Goal: Information Seeking & Learning: Learn about a topic

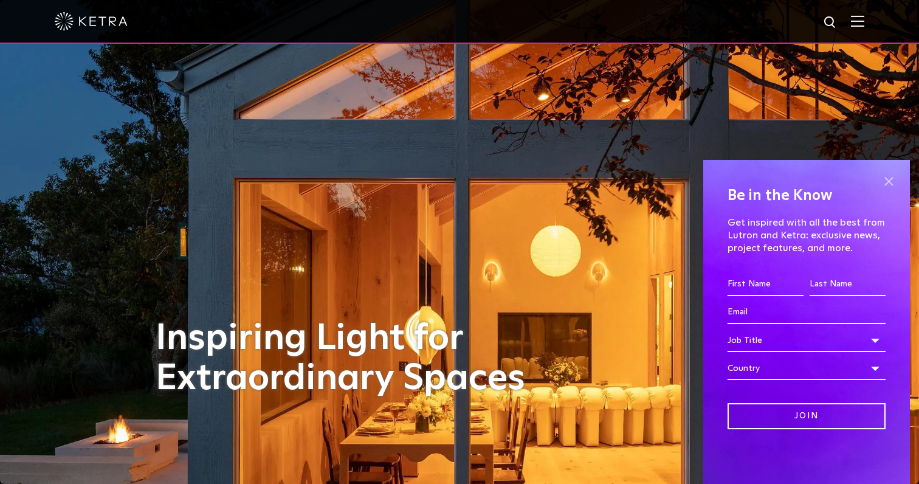
click at [885, 180] on span at bounding box center [888, 181] width 18 height 18
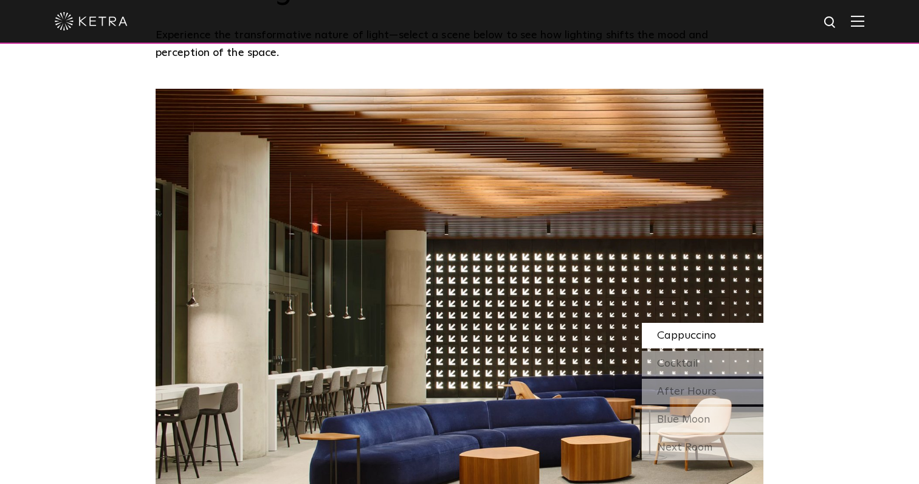
scroll to position [1046, 0]
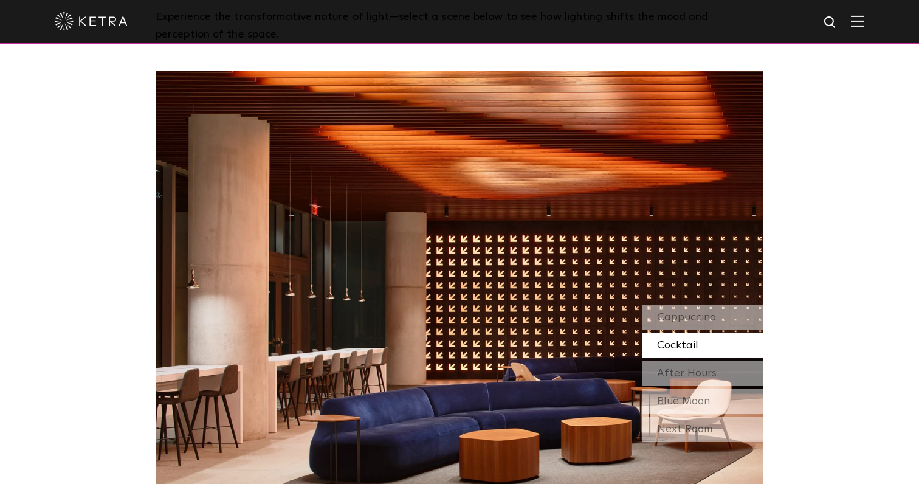
click at [679, 340] on span "Cocktail" at bounding box center [677, 345] width 41 height 11
click at [676, 368] on span "After Hours" at bounding box center [687, 373] width 60 height 11
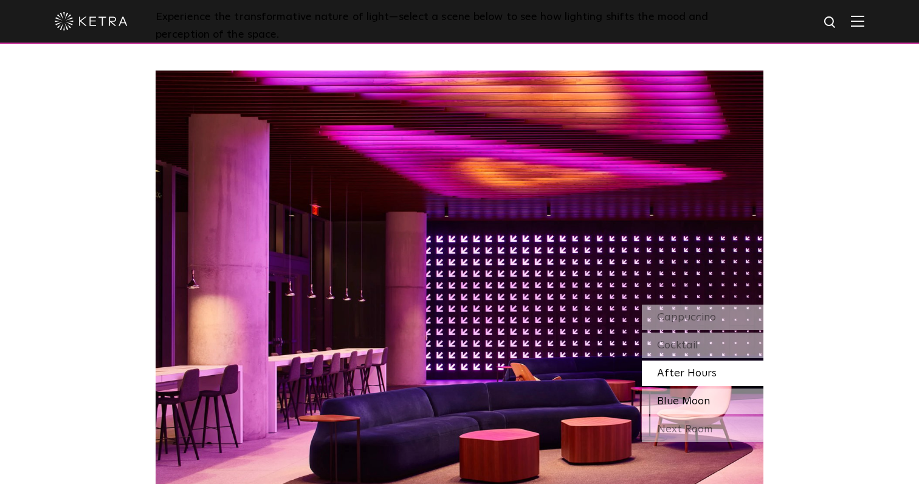
click at [688, 396] on span "Blue Moon" at bounding box center [683, 401] width 53 height 11
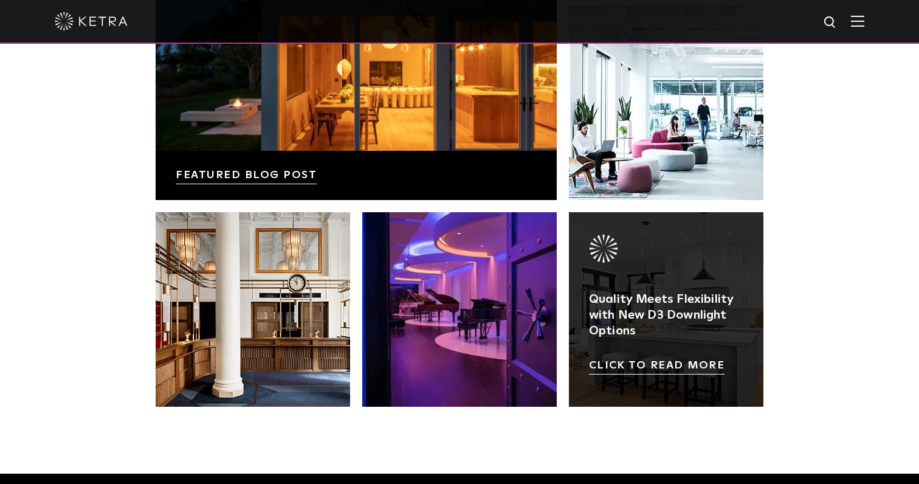
scroll to position [2133, 0]
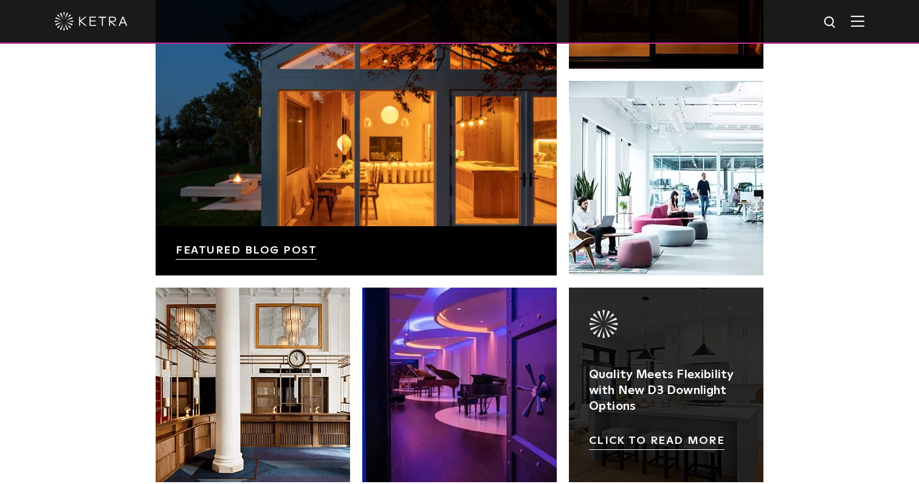
click at [656, 402] on link at bounding box center [666, 384] width 194 height 194
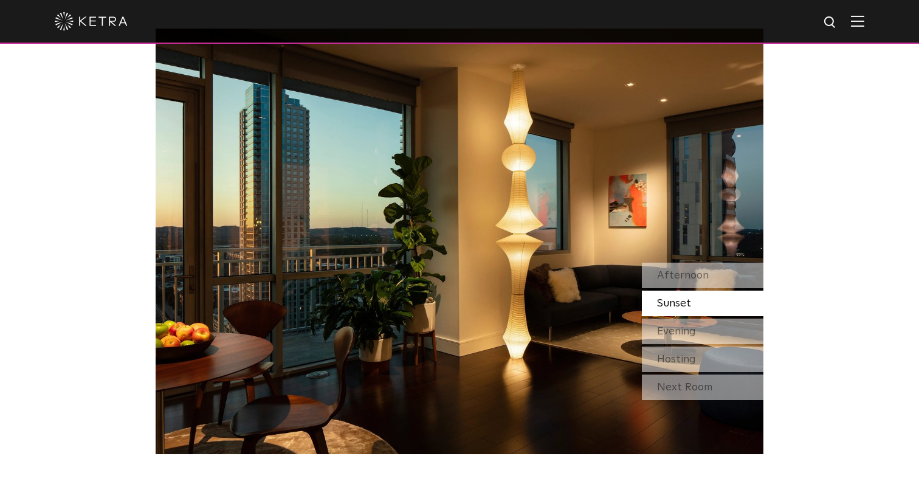
scroll to position [1046, 0]
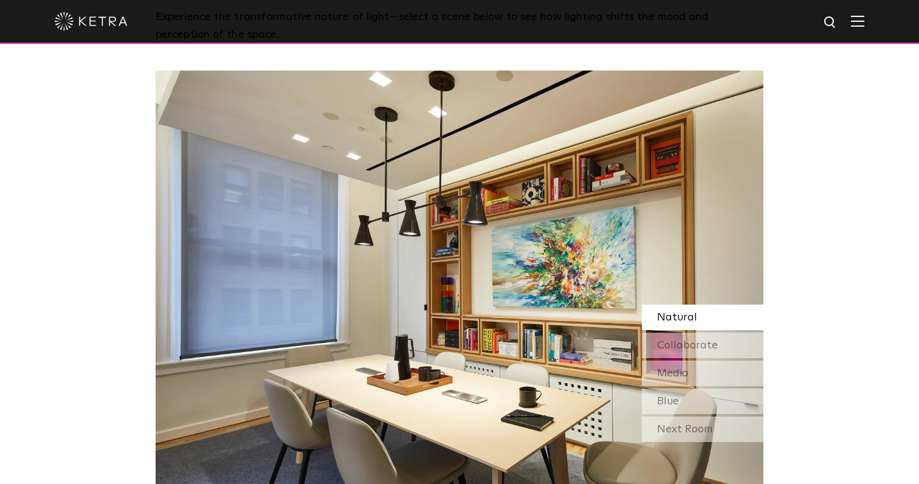
click at [179, 261] on img at bounding box center [460, 282] width 608 height 425
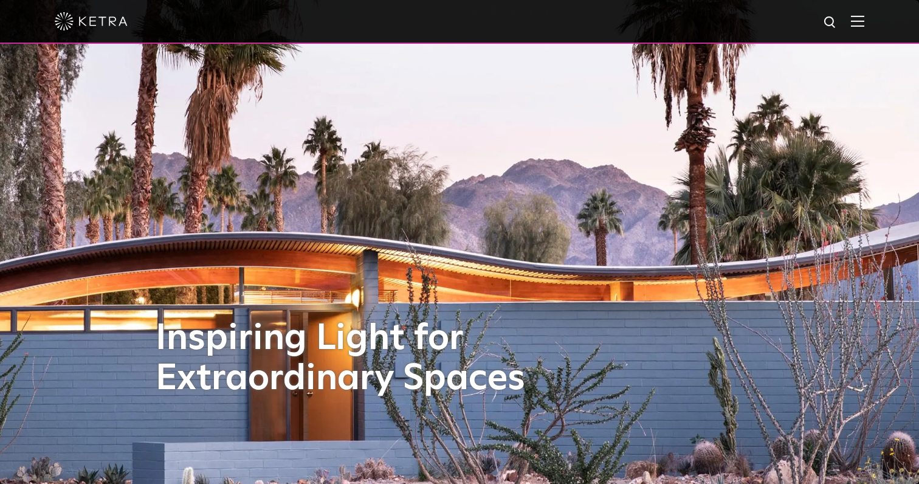
scroll to position [0, 0]
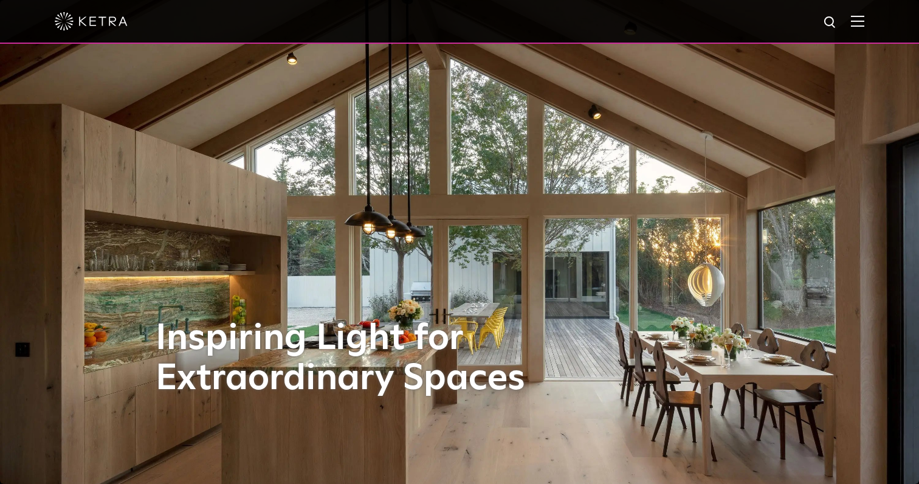
click at [855, 27] on span at bounding box center [857, 21] width 13 height 12
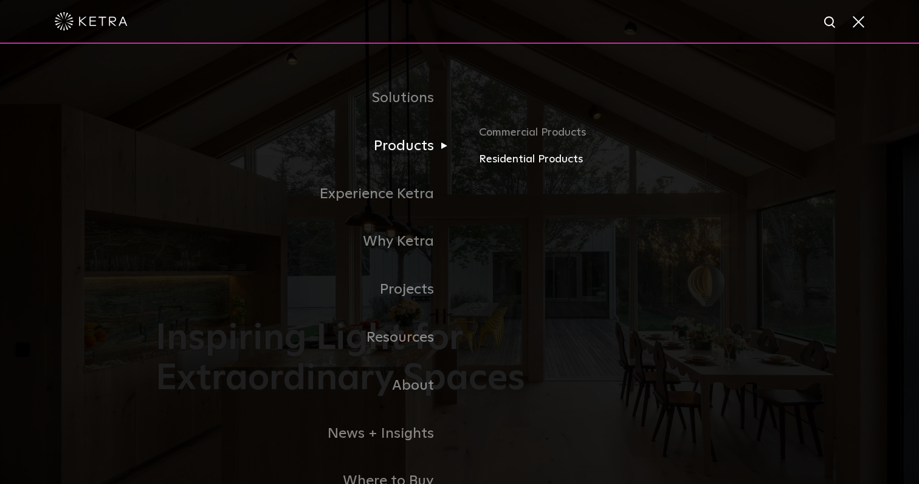
click at [506, 160] on link "Residential Products" at bounding box center [621, 160] width 284 height 18
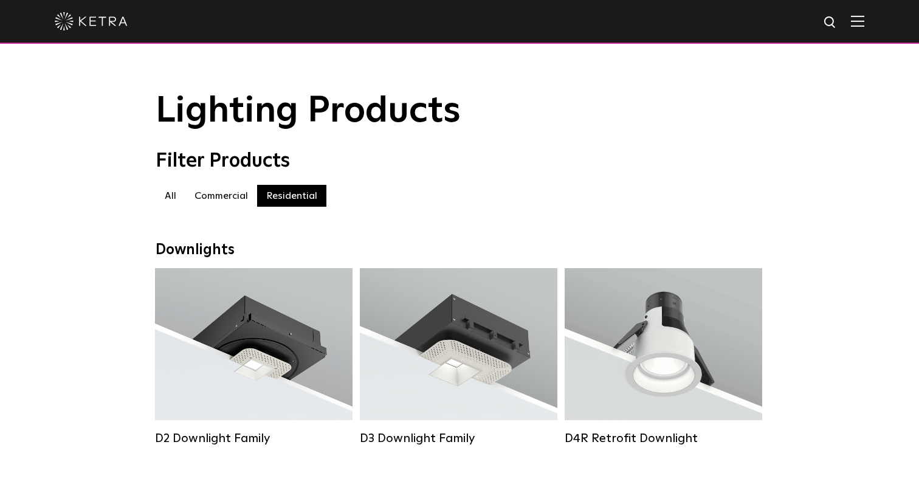
click at [859, 25] on img at bounding box center [857, 21] width 13 height 12
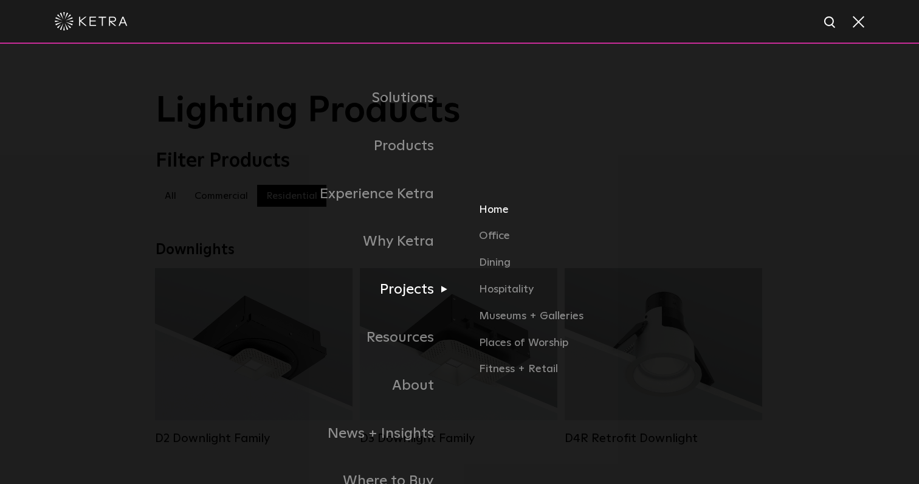
click at [493, 210] on link "Home" at bounding box center [621, 214] width 284 height 27
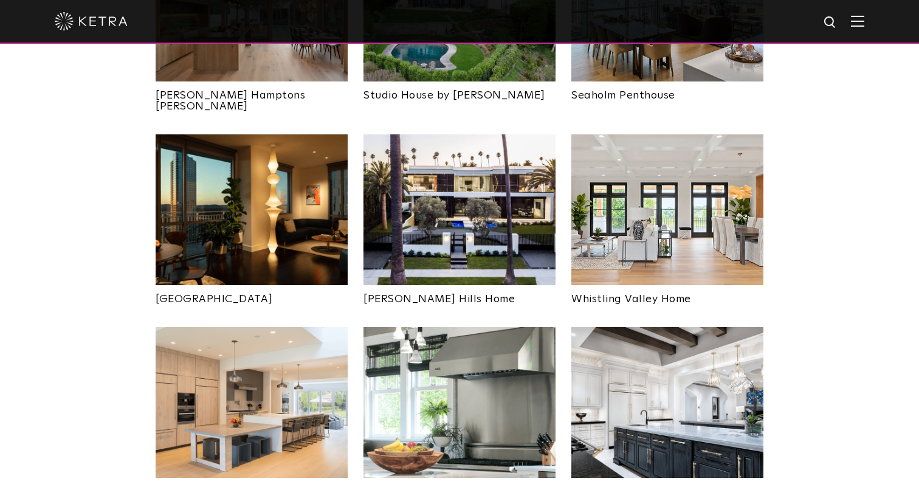
scroll to position [632, 0]
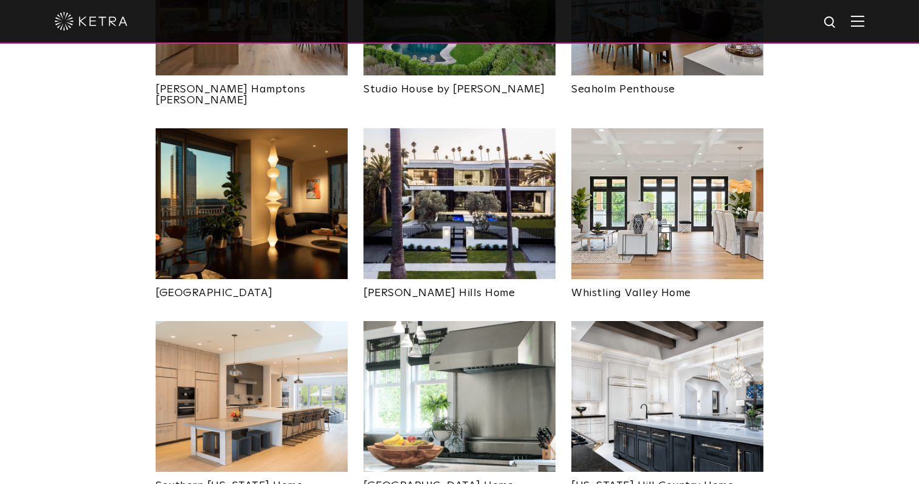
click at [267, 197] on img at bounding box center [252, 203] width 192 height 151
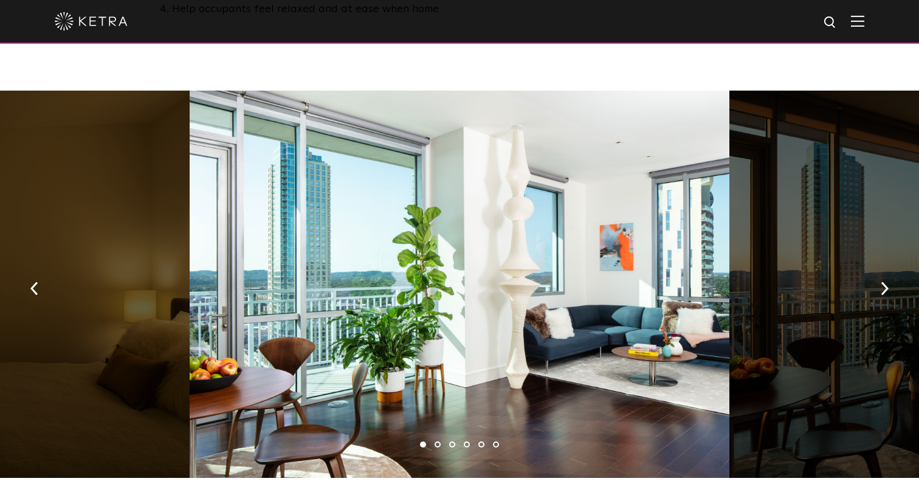
scroll to position [797, 0]
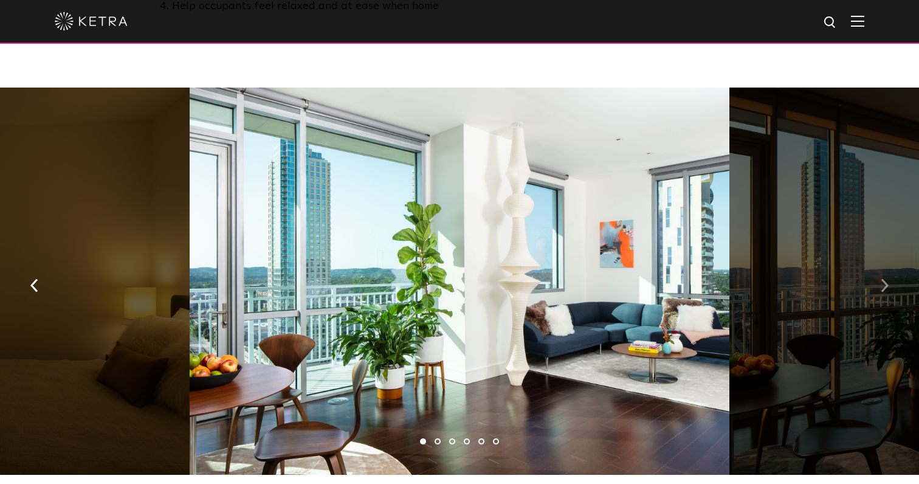
click at [886, 278] on img "button" at bounding box center [884, 284] width 8 height 13
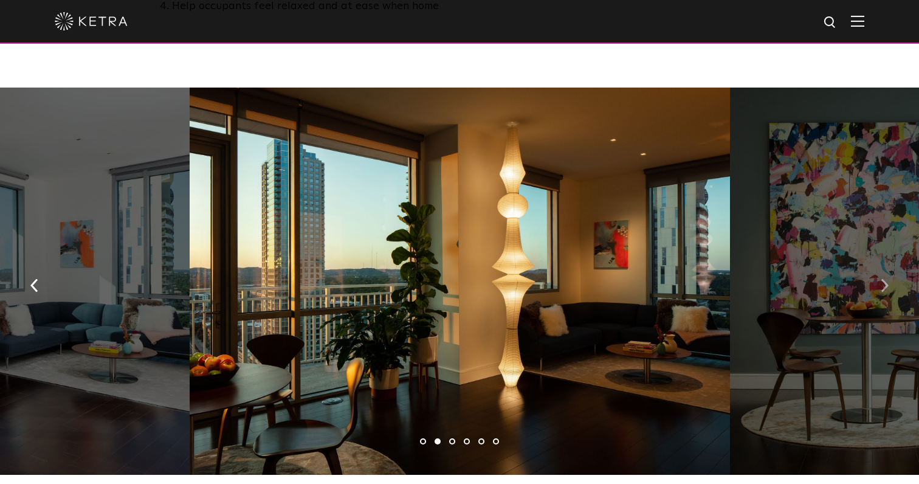
click at [886, 278] on img "button" at bounding box center [884, 284] width 8 height 13
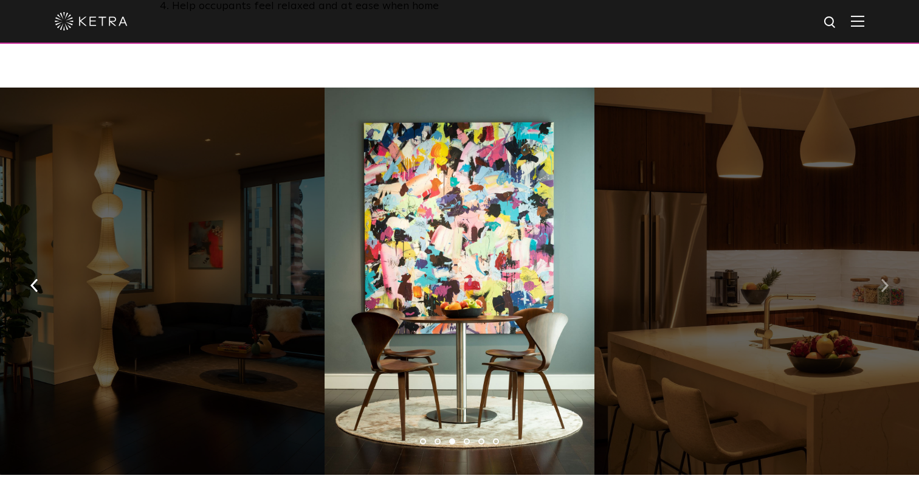
click at [886, 278] on img "button" at bounding box center [884, 284] width 8 height 13
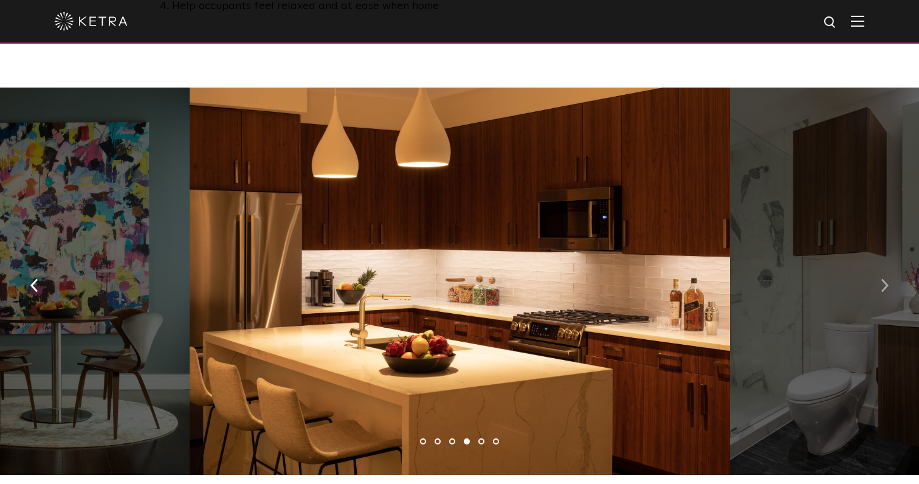
click at [886, 278] on img "button" at bounding box center [884, 284] width 8 height 13
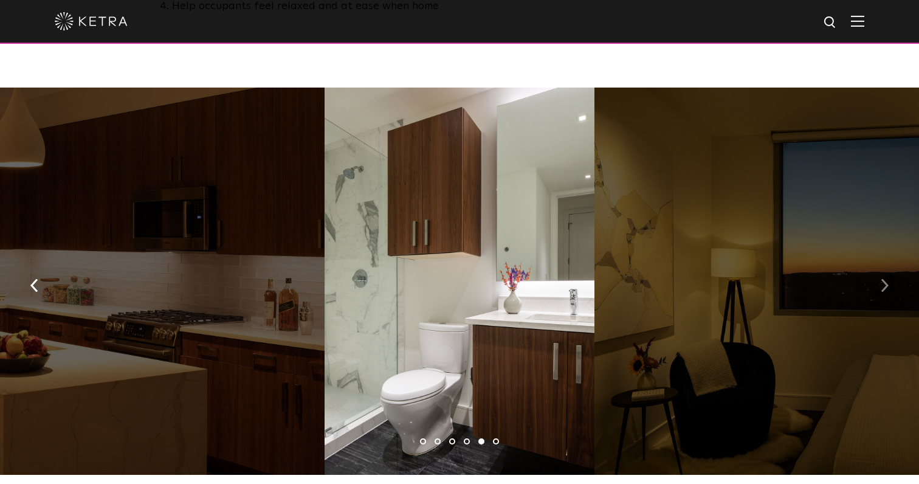
click at [886, 278] on img "button" at bounding box center [884, 284] width 8 height 13
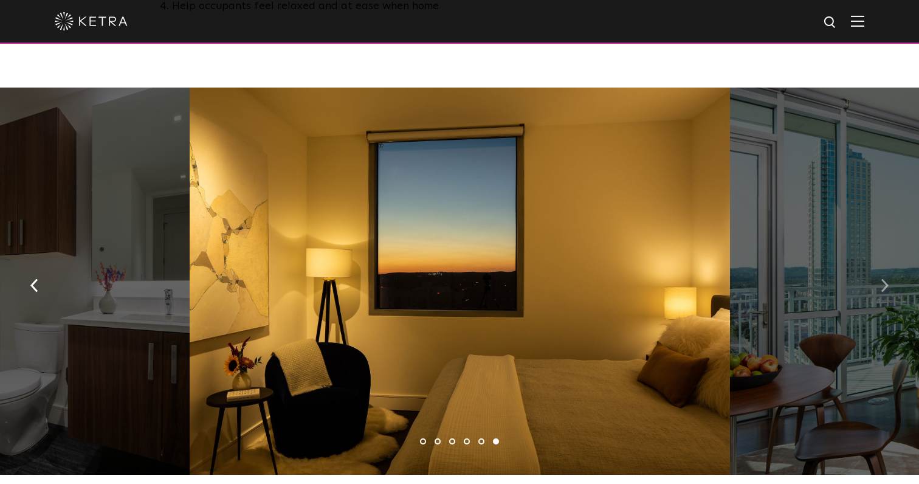
click at [886, 278] on img "button" at bounding box center [884, 284] width 8 height 13
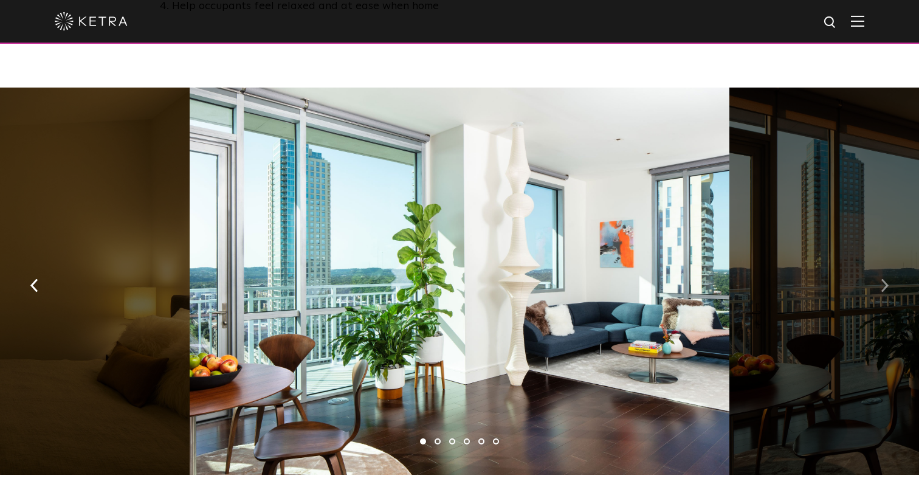
click at [886, 278] on img "button" at bounding box center [884, 284] width 8 height 13
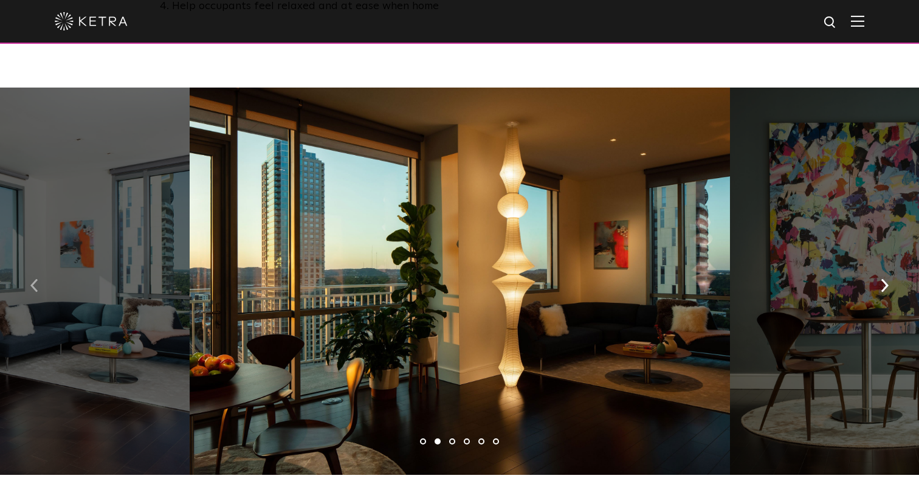
click at [33, 278] on img "button" at bounding box center [34, 284] width 8 height 13
